Goal: Task Accomplishment & Management: Manage account settings

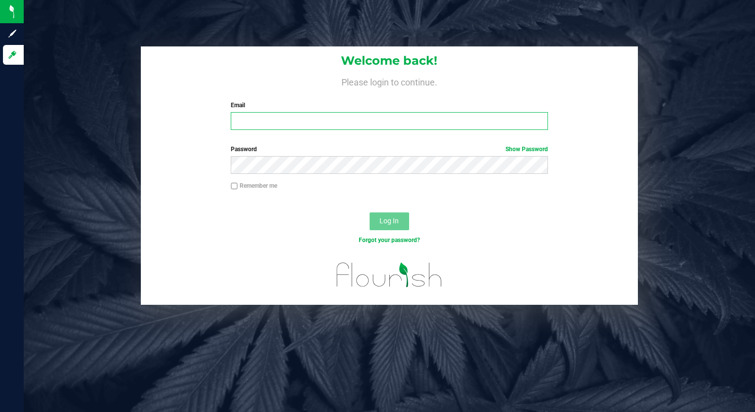
click at [255, 118] on input "Email" at bounding box center [389, 121] width 317 height 18
type input "[PERSON_NAME][EMAIL_ADDRESS][DOMAIN_NAME]"
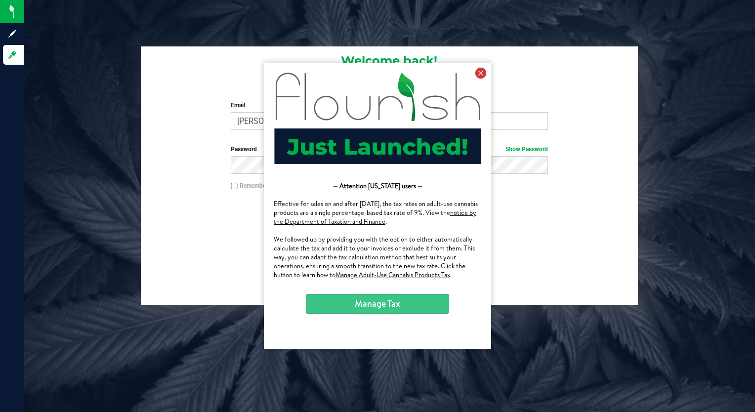
drag, startPoint x: 483, startPoint y: 70, endPoint x: 731, endPoint y: 133, distance: 255.6
click at [483, 70] on icon at bounding box center [481, 73] width 11 height 11
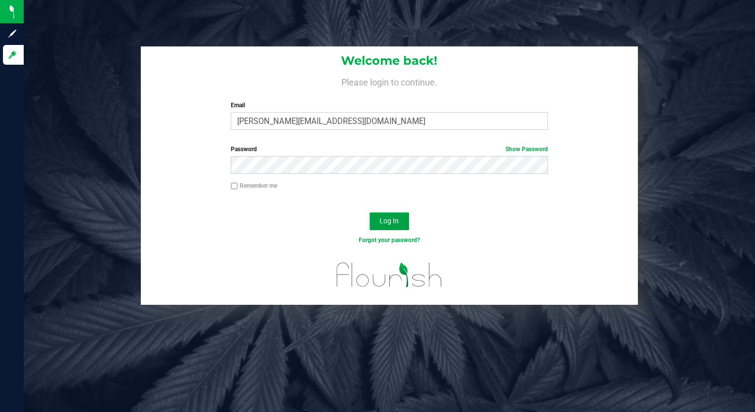
click at [401, 221] on button "Log In" at bounding box center [390, 222] width 40 height 18
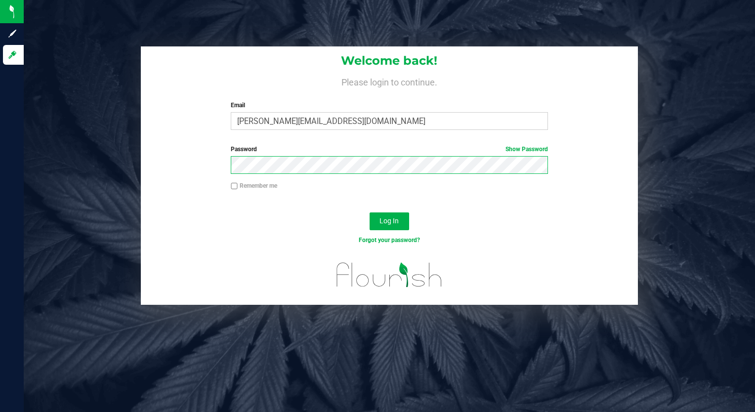
click at [370, 213] on button "Log In" at bounding box center [390, 222] width 40 height 18
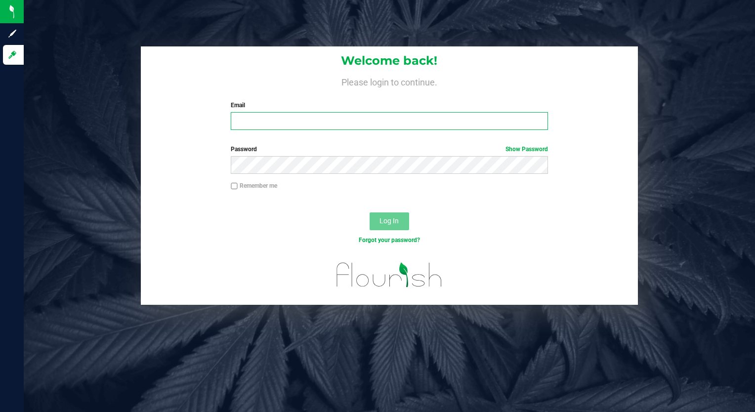
click at [243, 117] on input "Email" at bounding box center [389, 121] width 317 height 18
type input "[PERSON_NAME][EMAIL_ADDRESS][DOMAIN_NAME]"
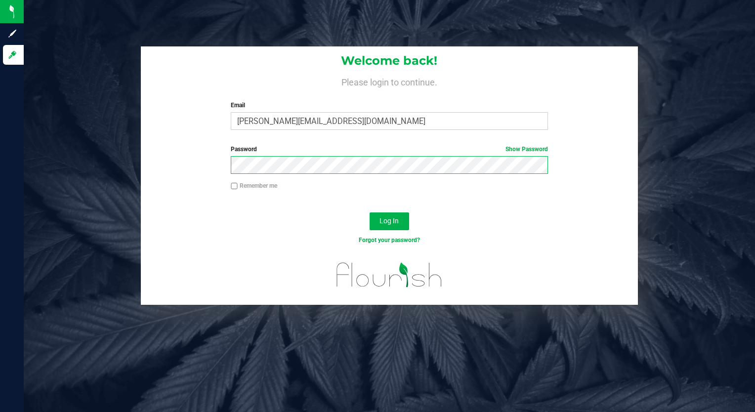
click at [370, 213] on button "Log In" at bounding box center [390, 222] width 40 height 18
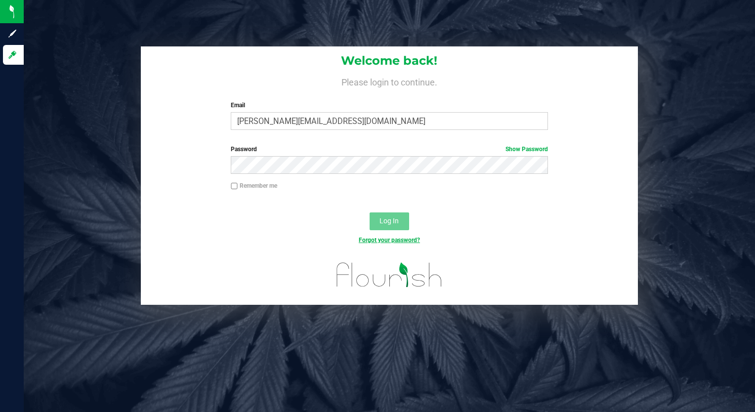
click at [382, 239] on link "Forgot your password?" at bounding box center [389, 240] width 61 height 7
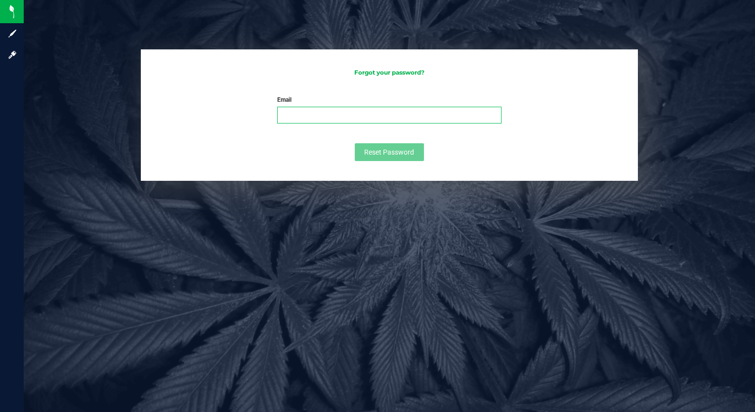
click at [309, 116] on input "Email" at bounding box center [389, 115] width 224 height 17
type input "[PERSON_NAME][EMAIL_ADDRESS][DOMAIN_NAME]"
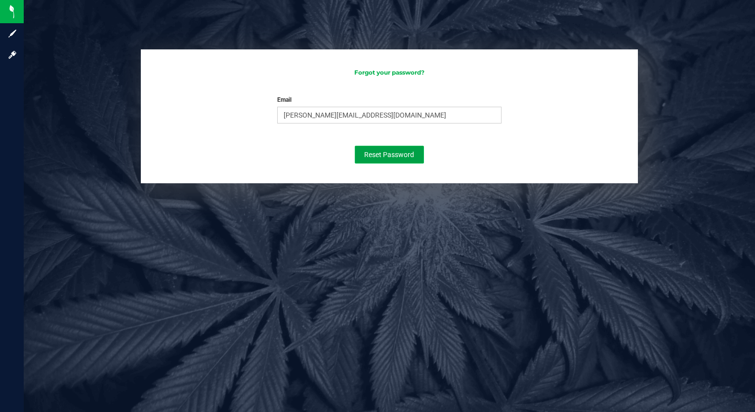
click at [374, 151] on span "Reset Password" at bounding box center [389, 155] width 50 height 8
click at [221, 113] on form "Email r.j.allen1959@gmail.com Please enter your email Please format your email …" at bounding box center [390, 129] width 478 height 68
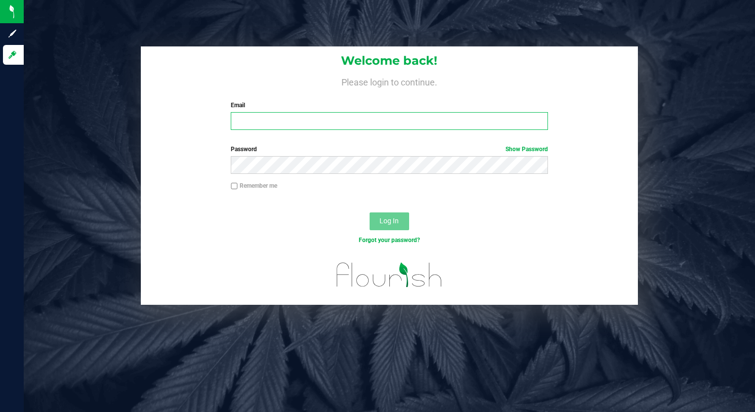
click at [240, 120] on input "Email" at bounding box center [389, 121] width 317 height 18
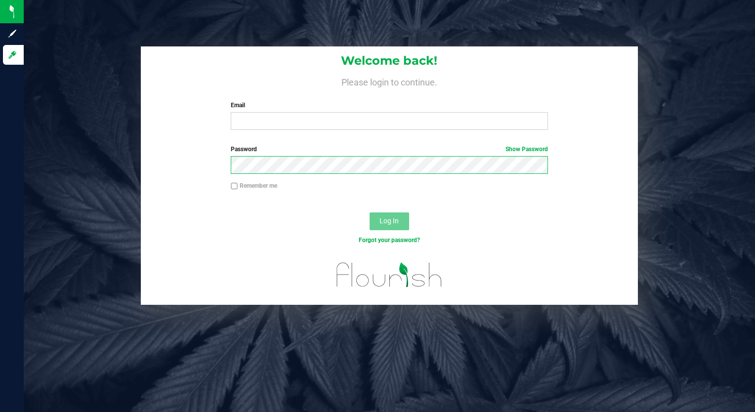
click at [144, 169] on div "Password Show Password" at bounding box center [390, 163] width 498 height 37
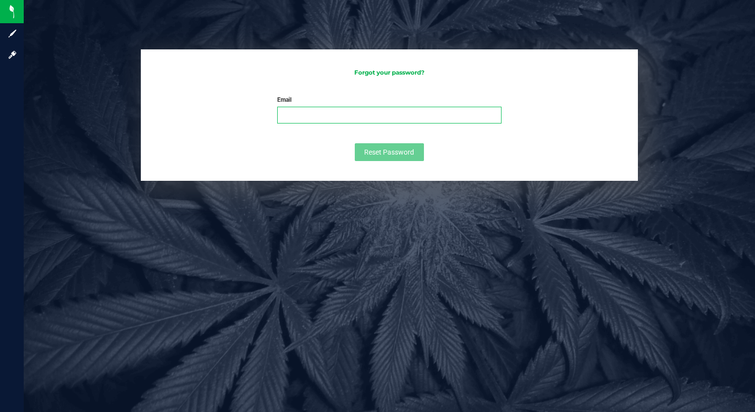
click at [289, 112] on input "Email" at bounding box center [389, 115] width 224 height 17
type input "[PERSON_NAME][EMAIL_ADDRESS][DOMAIN_NAME]"
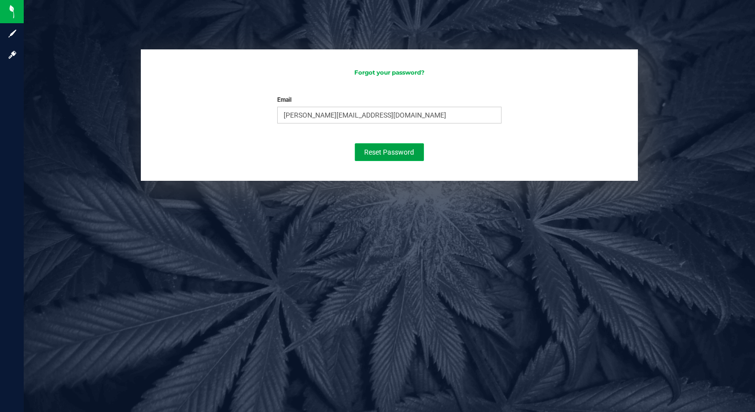
click at [402, 153] on span "Reset Password" at bounding box center [389, 152] width 50 height 8
